Goal: Task Accomplishment & Management: Manage account settings

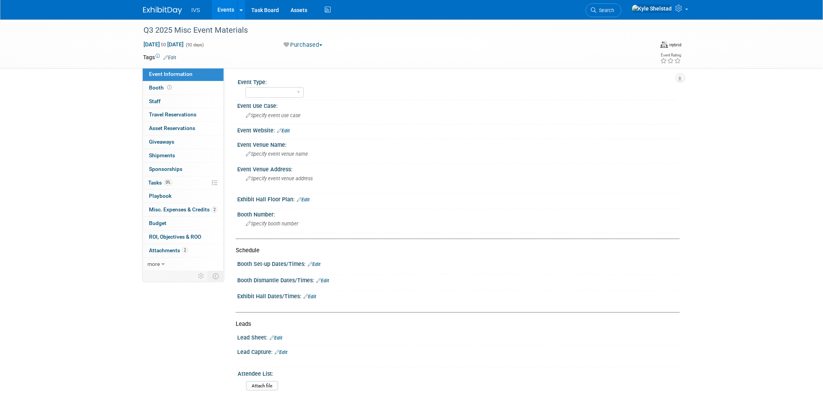
click at [230, 11] on link "Events" at bounding box center [226, 9] width 28 height 19
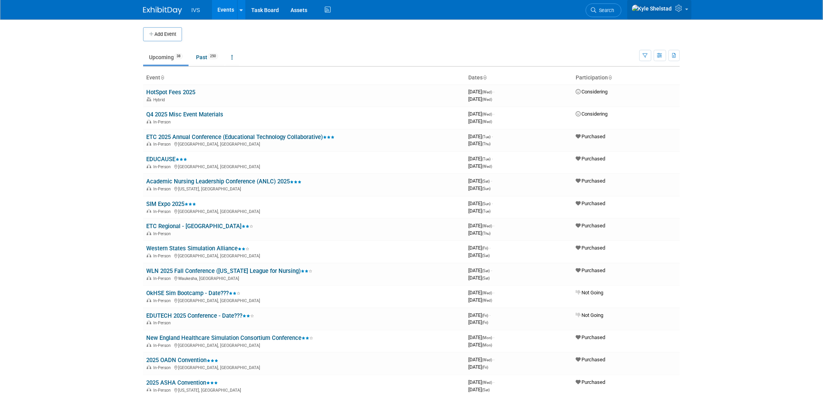
click at [686, 8] on link at bounding box center [659, 9] width 64 height 19
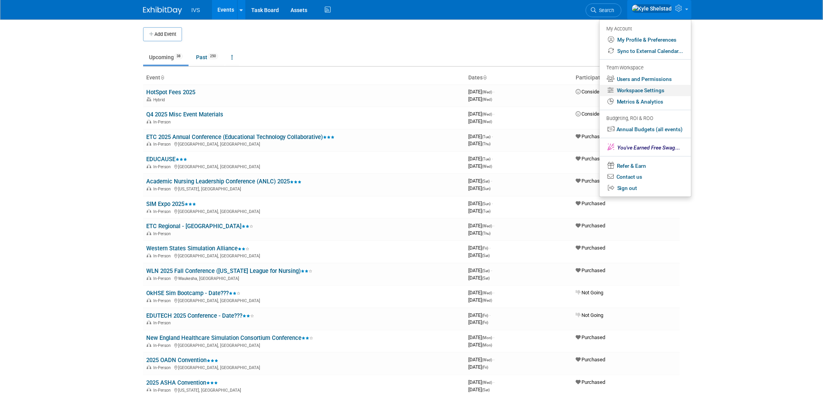
click at [656, 94] on link "Workspace Settings" at bounding box center [645, 90] width 91 height 11
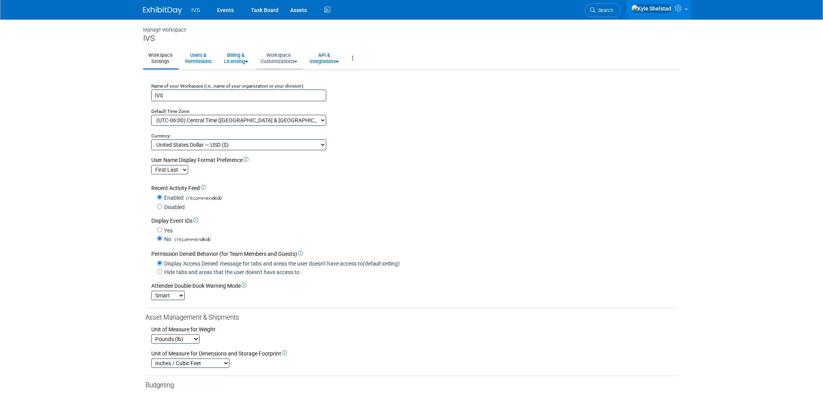
click at [281, 51] on link "Workspace Customizations" at bounding box center [279, 58] width 47 height 19
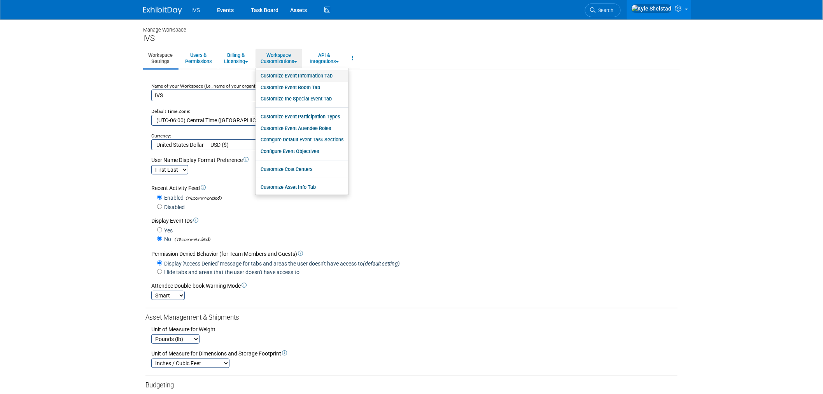
click at [322, 75] on link "Customize Event Information Tab" at bounding box center [302, 76] width 93 height 12
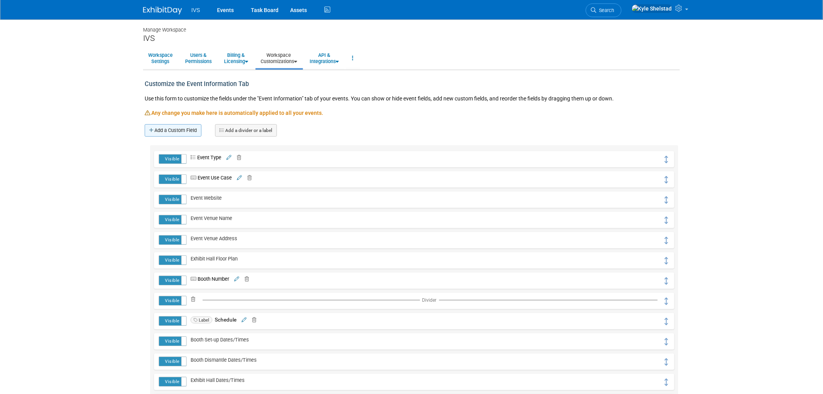
click at [181, 131] on link "Add a Custom Field" at bounding box center [173, 130] width 57 height 12
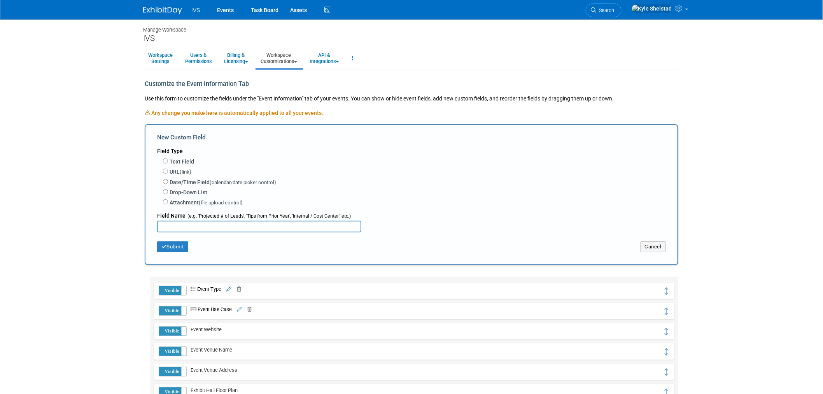
click at [177, 170] on label "URL (link)" at bounding box center [181, 172] width 22 height 8
click at [168, 170] on input "URL (link)" at bounding box center [165, 170] width 5 height 5
radio input "true"
click at [199, 221] on input "text" at bounding box center [259, 227] width 204 height 12
type input "V"
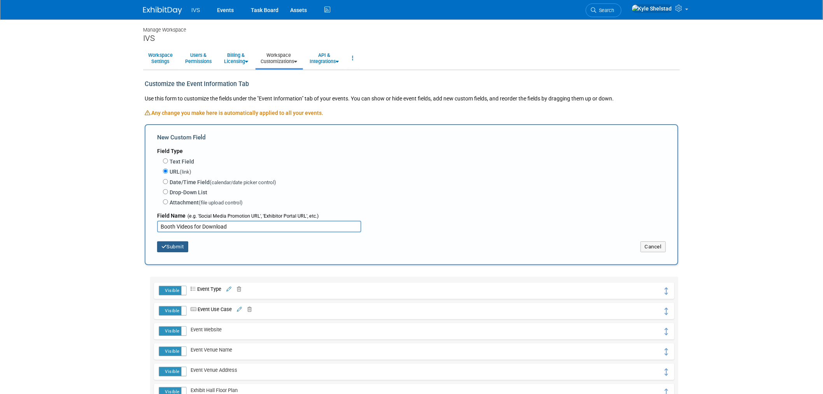
type input "Booth Videos for Download"
click at [180, 246] on button "Submit" at bounding box center [172, 246] width 31 height 11
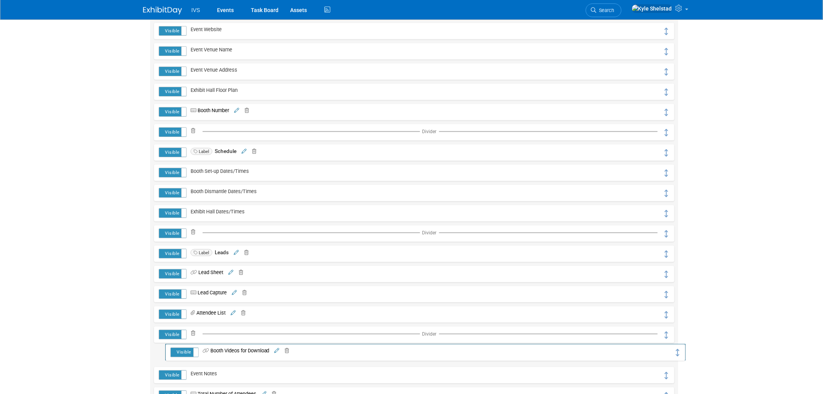
scroll to position [173, 0]
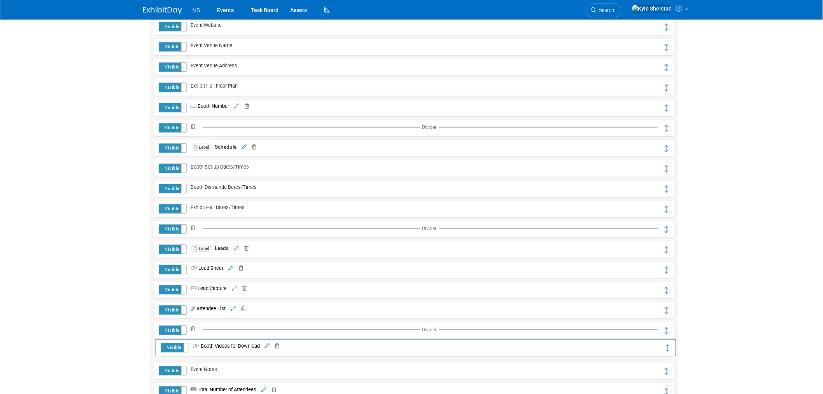
drag, startPoint x: 668, startPoint y: 159, endPoint x: 670, endPoint y: 347, distance: 188.7
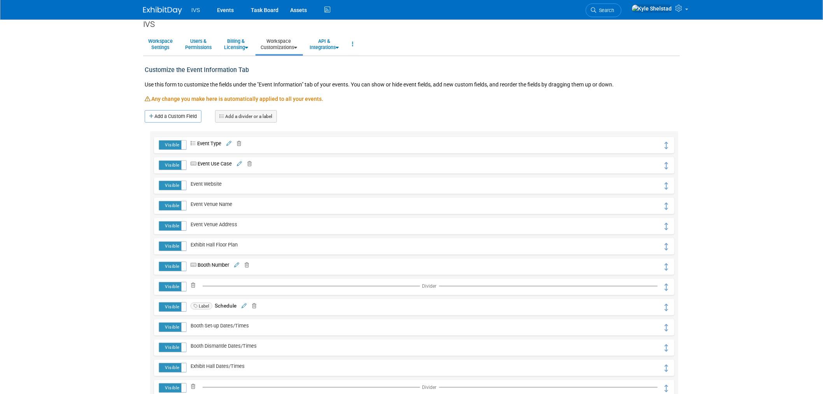
scroll to position [0, 0]
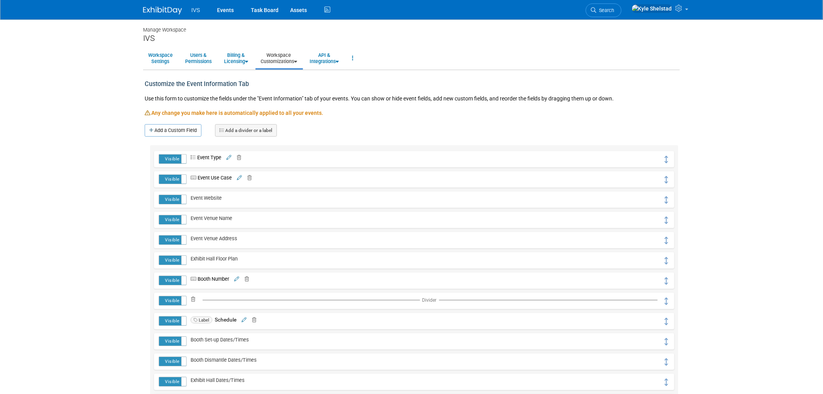
click at [193, 134] on link "Add a Custom Field" at bounding box center [173, 130] width 57 height 12
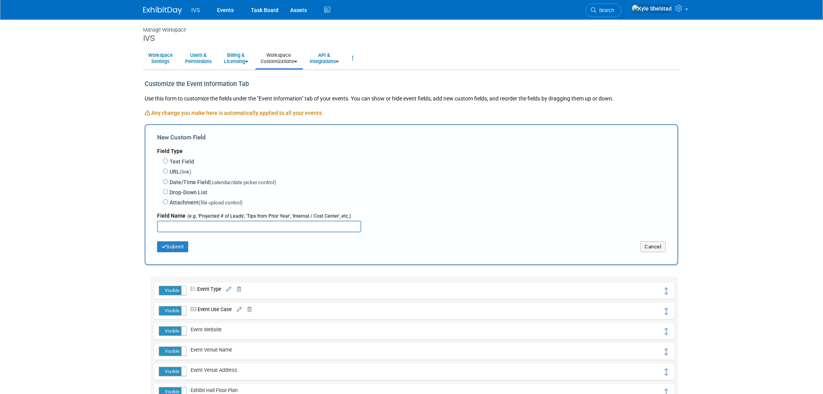
click at [170, 161] on label "Text Field" at bounding box center [182, 162] width 25 height 8
click at [168, 161] on input "Text Field" at bounding box center [165, 160] width 5 height 5
radio input "true"
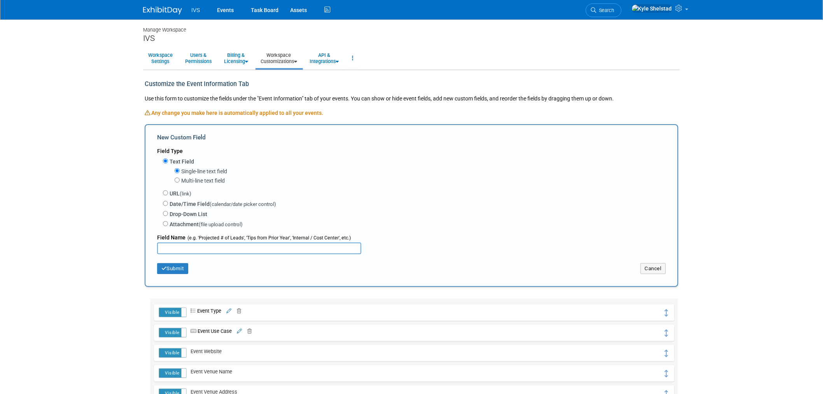
click at [209, 180] on label "Multi-line text field" at bounding box center [203, 181] width 44 height 8
click at [180, 180] on input "Multi-line text field" at bounding box center [177, 179] width 5 height 5
radio input "true"
click at [185, 247] on input "text" at bounding box center [259, 248] width 204 height 12
type input "Hotel Block"
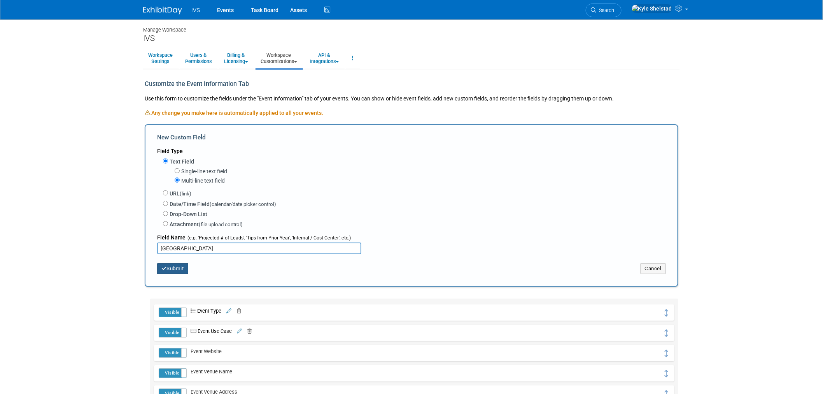
click at [166, 270] on button "Submit" at bounding box center [172, 268] width 31 height 11
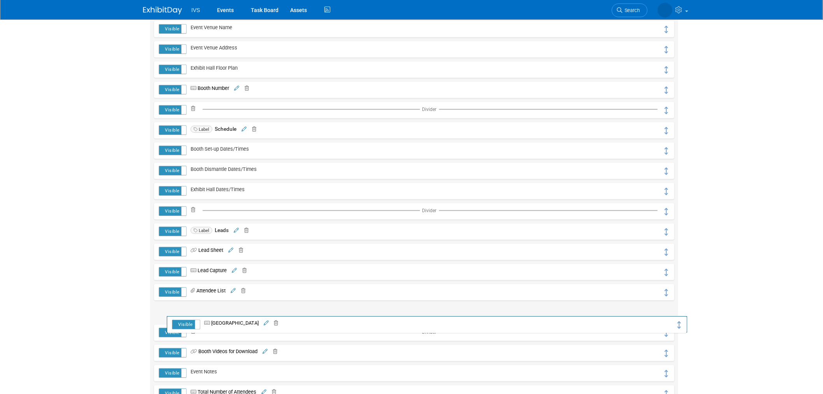
scroll to position [201, 0]
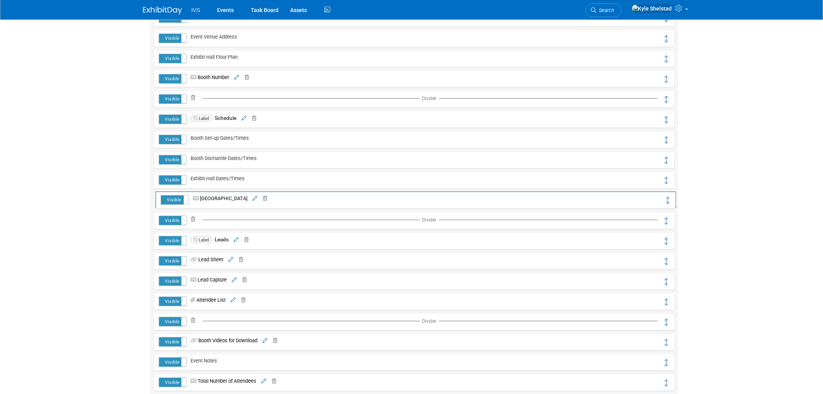
drag, startPoint x: 667, startPoint y: 160, endPoint x: 668, endPoint y: 201, distance: 40.5
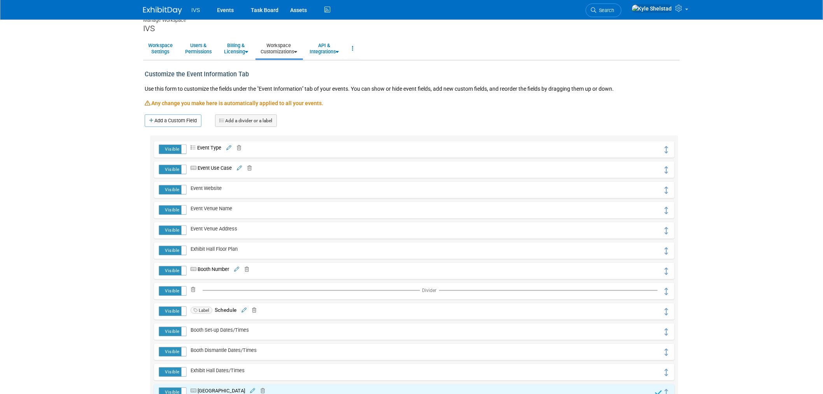
scroll to position [0, 0]
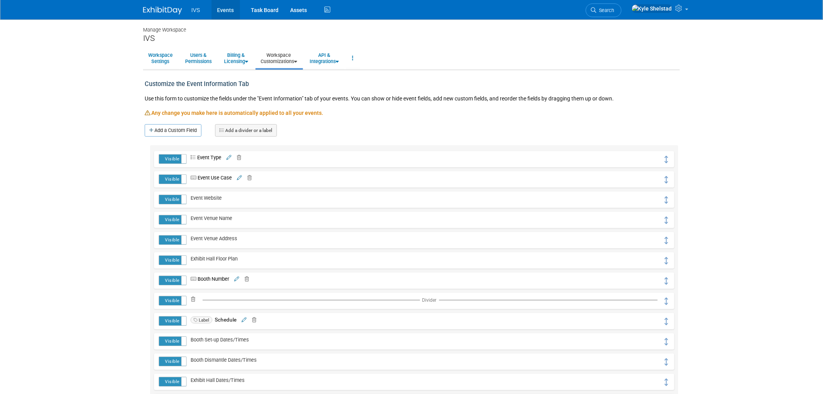
click at [227, 6] on link "Events" at bounding box center [226, 9] width 28 height 19
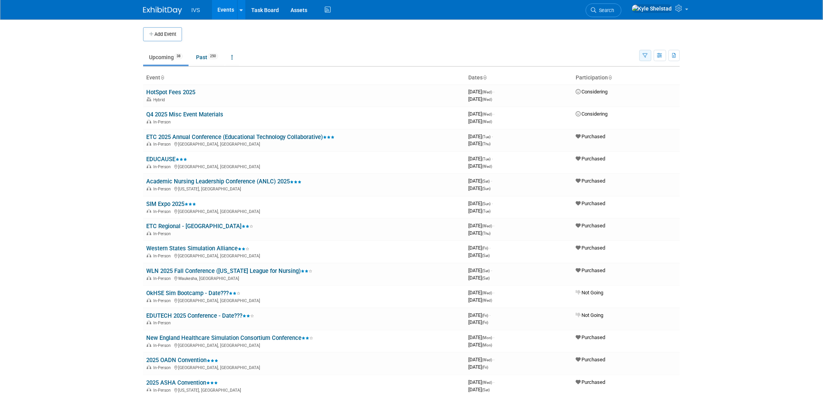
click at [645, 55] on icon "button" at bounding box center [645, 55] width 5 height 5
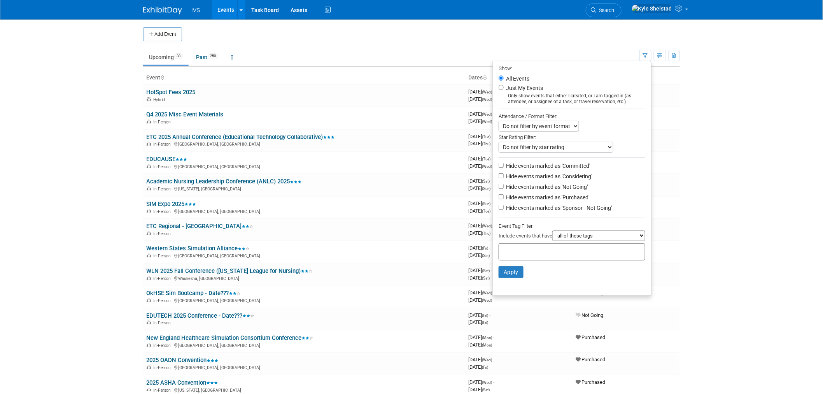
click at [567, 163] on label "Hide events marked as 'Committed'" at bounding box center [548, 166] width 86 height 8
click at [504, 163] on input "Hide events marked as 'Committed'" at bounding box center [501, 165] width 5 height 5
checkbox input "true"
click at [565, 175] on label "Hide events marked as 'Considering'" at bounding box center [549, 176] width 88 height 8
click at [504, 175] on input "Hide events marked as 'Considering'" at bounding box center [501, 175] width 5 height 5
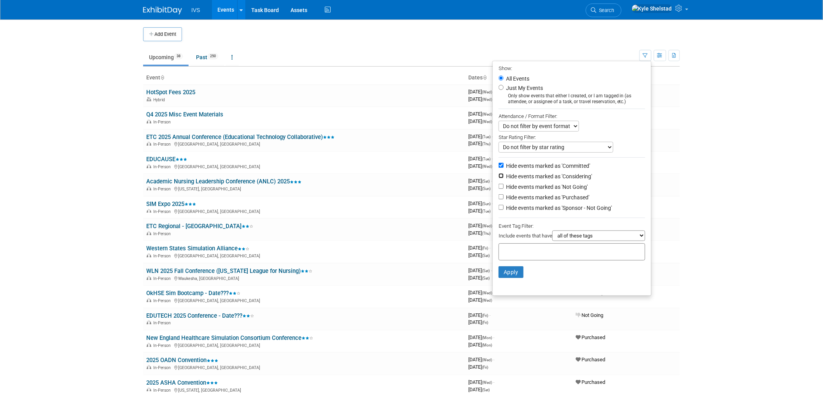
checkbox input "true"
click at [566, 185] on label "Hide events marked as 'Not Going'" at bounding box center [546, 187] width 83 height 8
click at [504, 185] on input "Hide events marked as 'Not Going'" at bounding box center [501, 186] width 5 height 5
checkbox input "true"
click at [569, 205] on label "Hide events marked as 'Sponsor - Not Going'" at bounding box center [558, 208] width 107 height 8
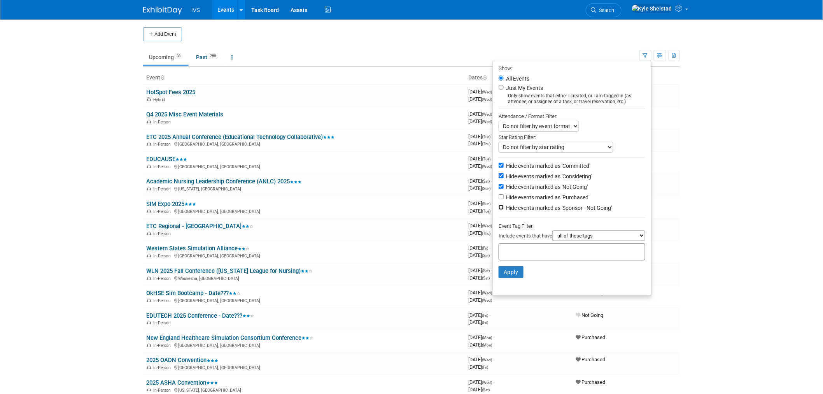
click at [504, 205] on input "Hide events marked as 'Sponsor - Not Going'" at bounding box center [501, 207] width 5 height 5
checkbox input "true"
click at [508, 274] on button "Apply" at bounding box center [511, 272] width 25 height 12
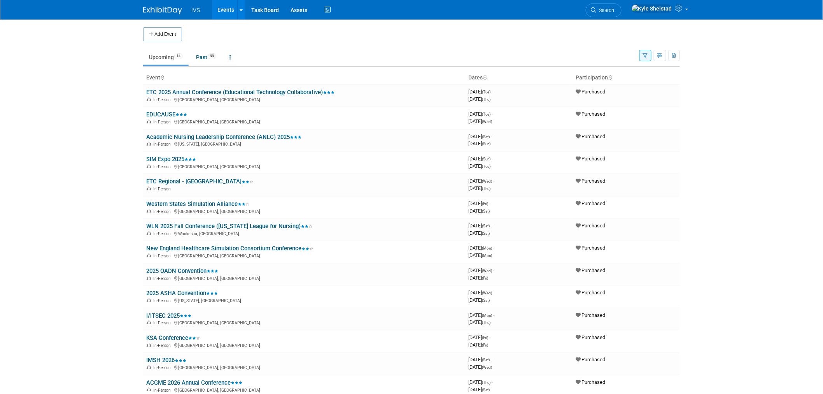
click at [798, 218] on body "IVS Events Add Event Bulk Upload Events Shareable Event Boards Recently Viewed …" at bounding box center [411, 197] width 823 height 394
